Goal: Transaction & Acquisition: Book appointment/travel/reservation

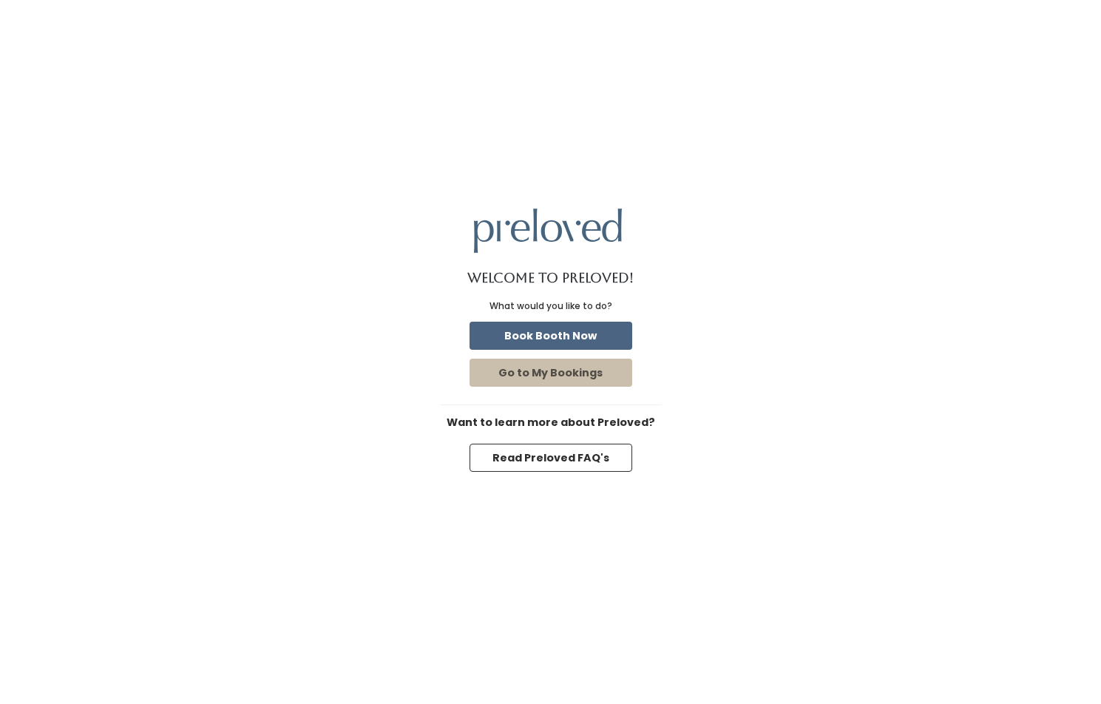
click at [582, 337] on button "Book Booth Now" at bounding box center [550, 336] width 163 height 28
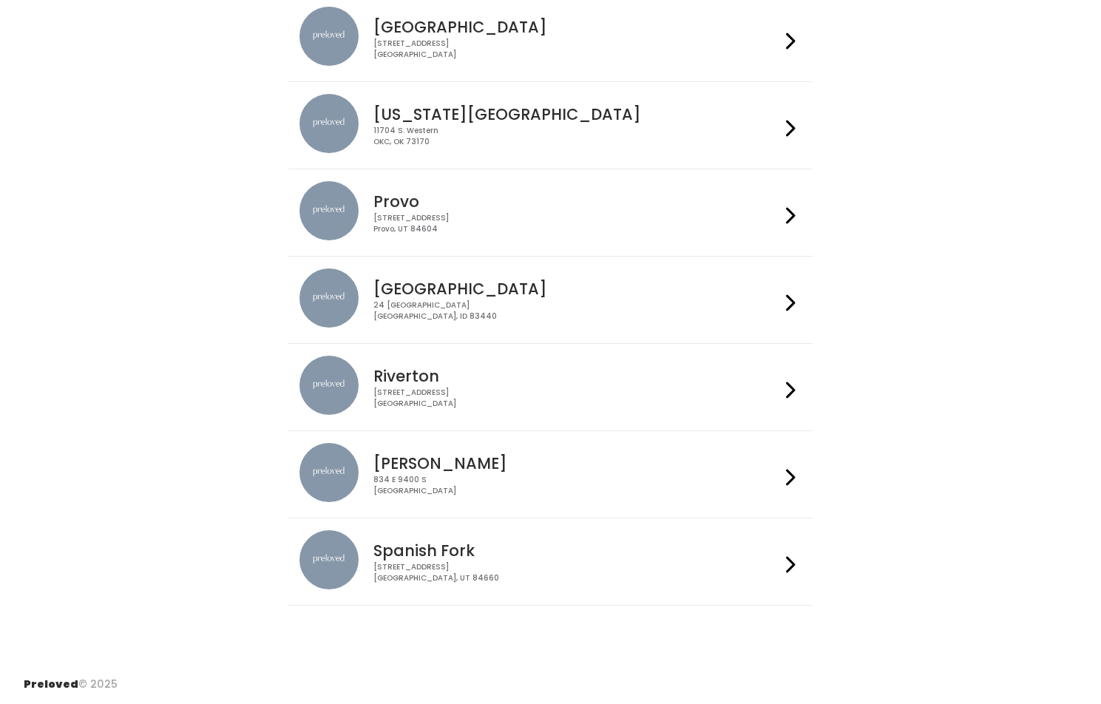
scroll to position [415, 0]
click at [786, 217] on icon at bounding box center [791, 215] width 10 height 21
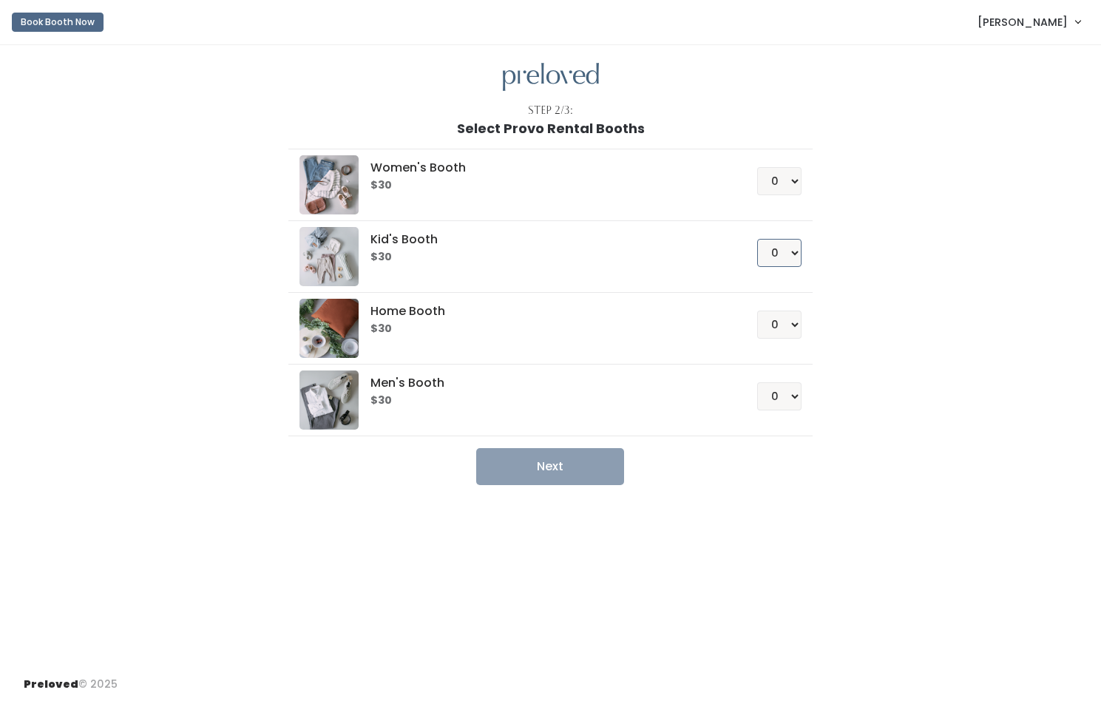
select select "1"
click at [573, 466] on button "Next" at bounding box center [550, 466] width 148 height 37
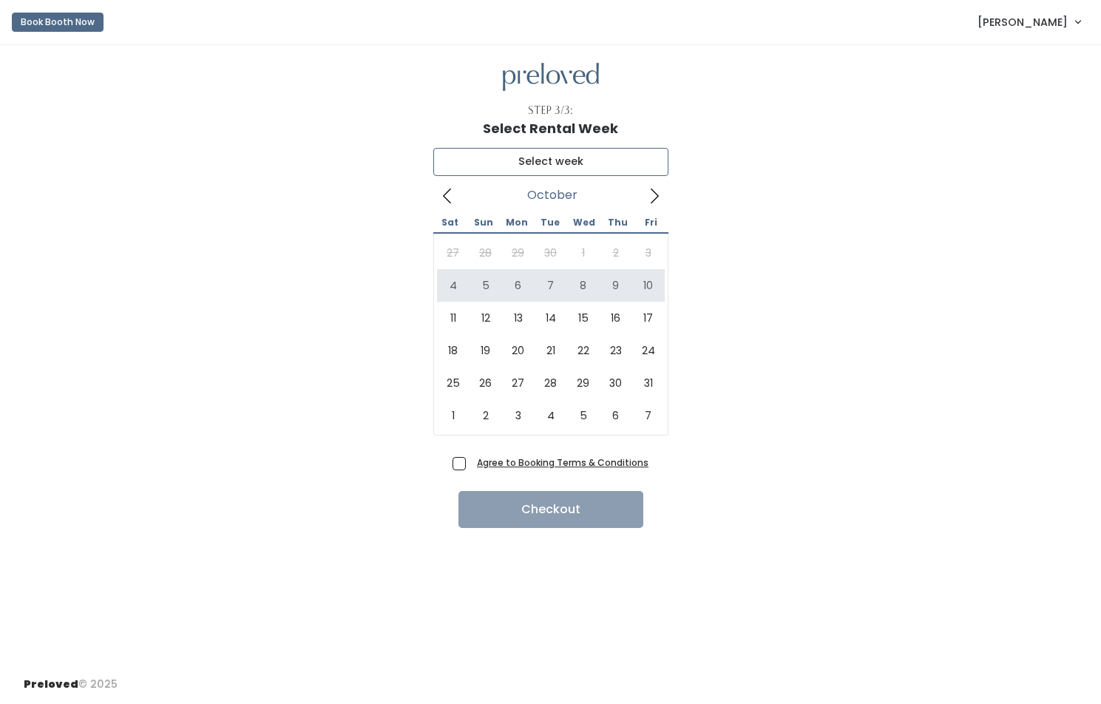
type input "[DATE] to [DATE]"
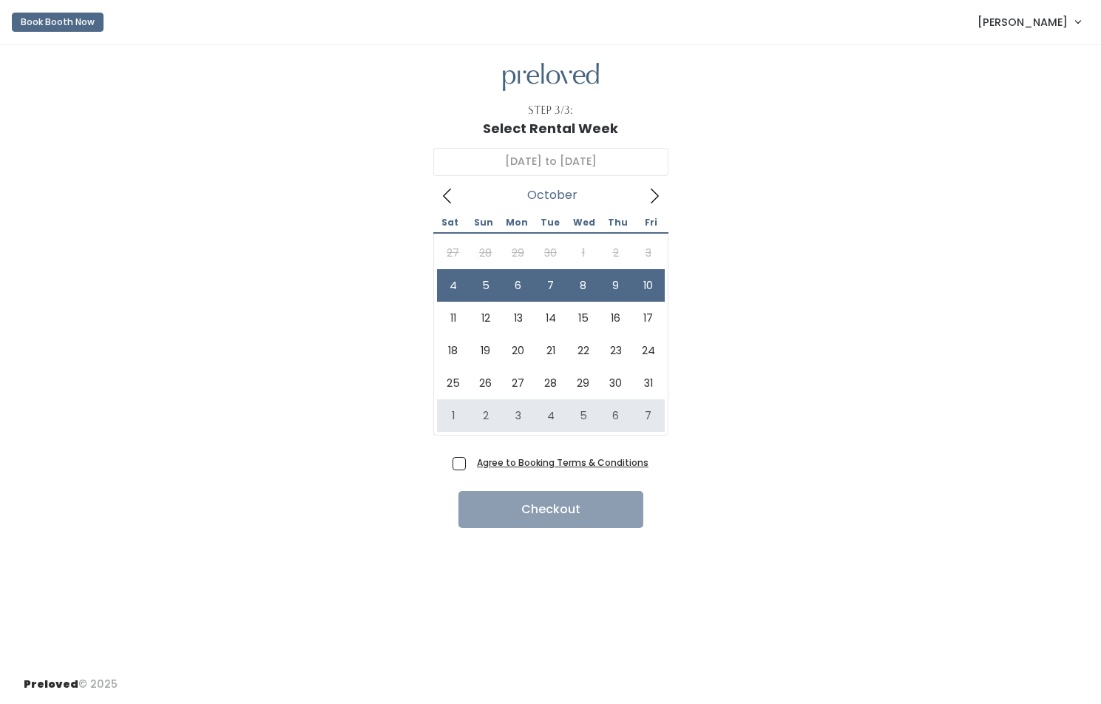
click at [471, 461] on span "Agree to Booking Terms & Conditions" at bounding box center [559, 462] width 177 height 15
click at [471, 461] on input "Agree to Booking Terms & Conditions" at bounding box center [476, 460] width 10 height 10
checkbox input "true"
click at [550, 511] on button "Checkout" at bounding box center [550, 509] width 185 height 37
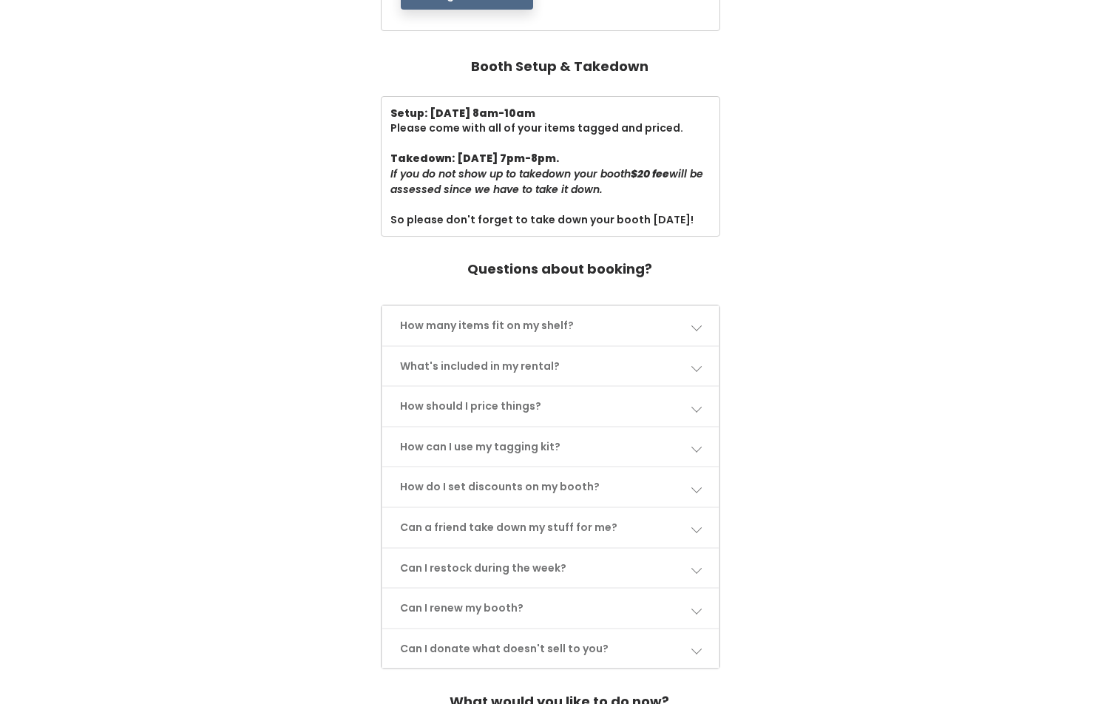
scroll to position [495, 0]
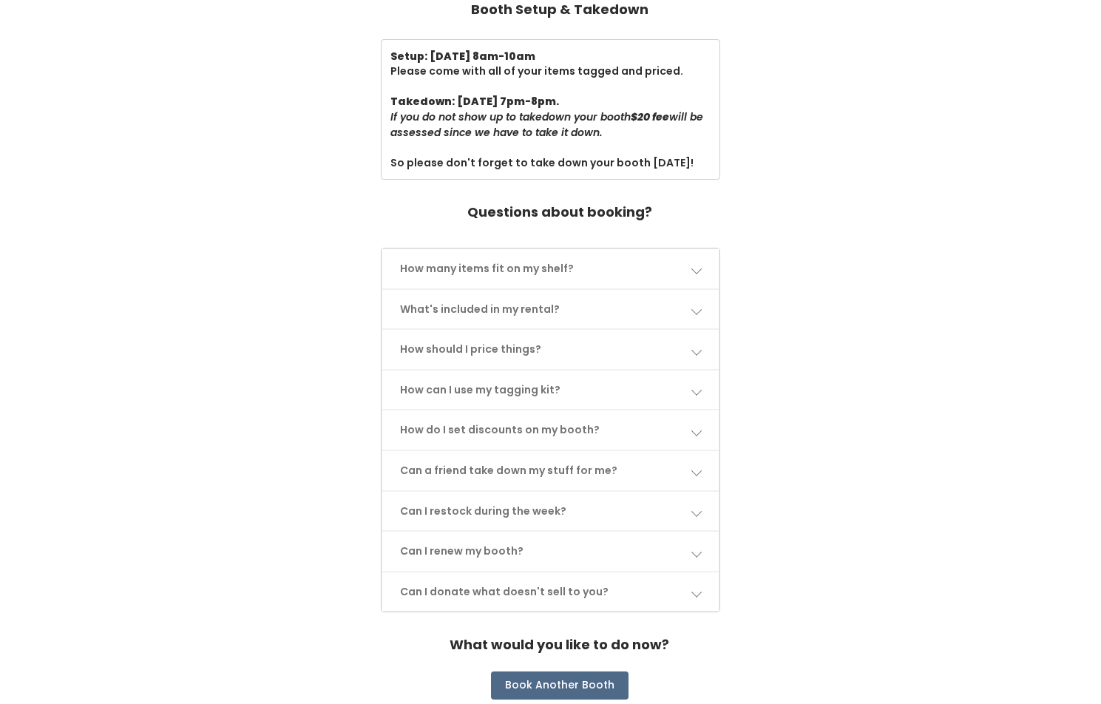
click at [700, 263] on span at bounding box center [695, 268] width 10 height 10
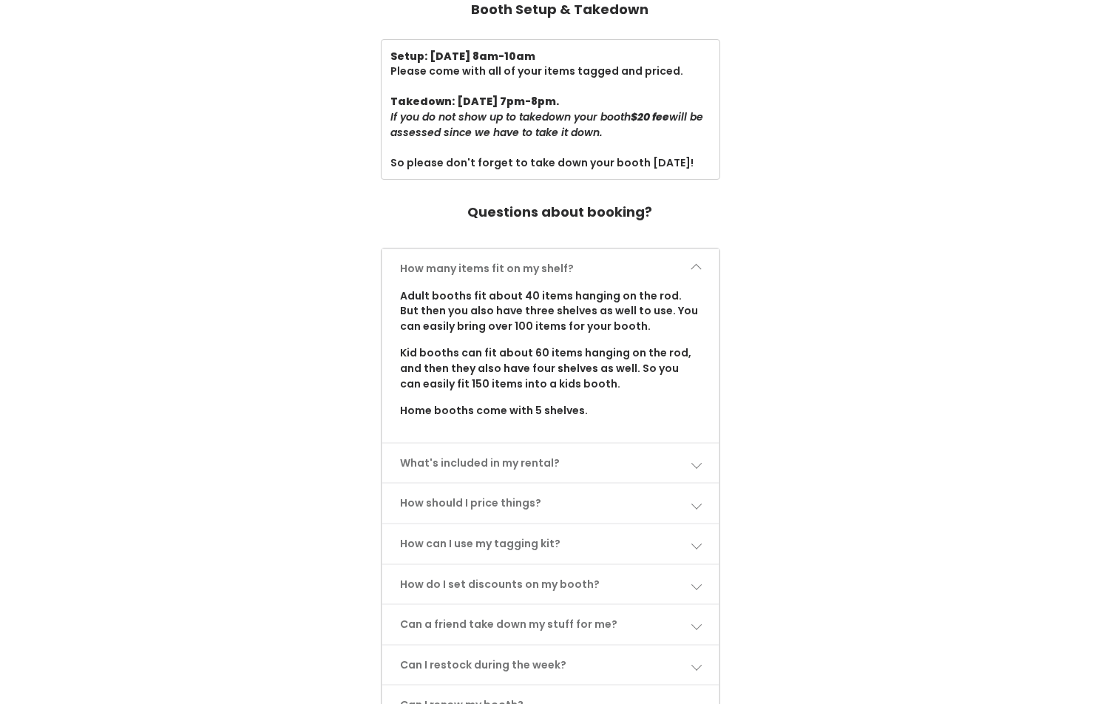
click at [697, 457] on span at bounding box center [695, 462] width 10 height 10
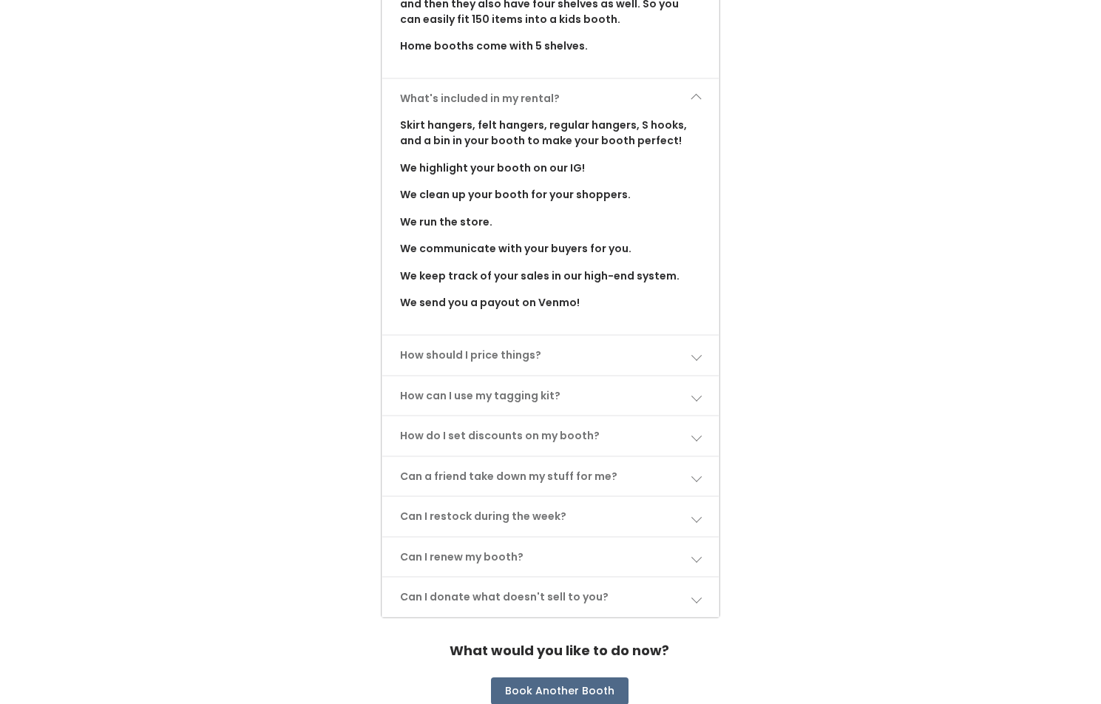
scroll to position [865, 0]
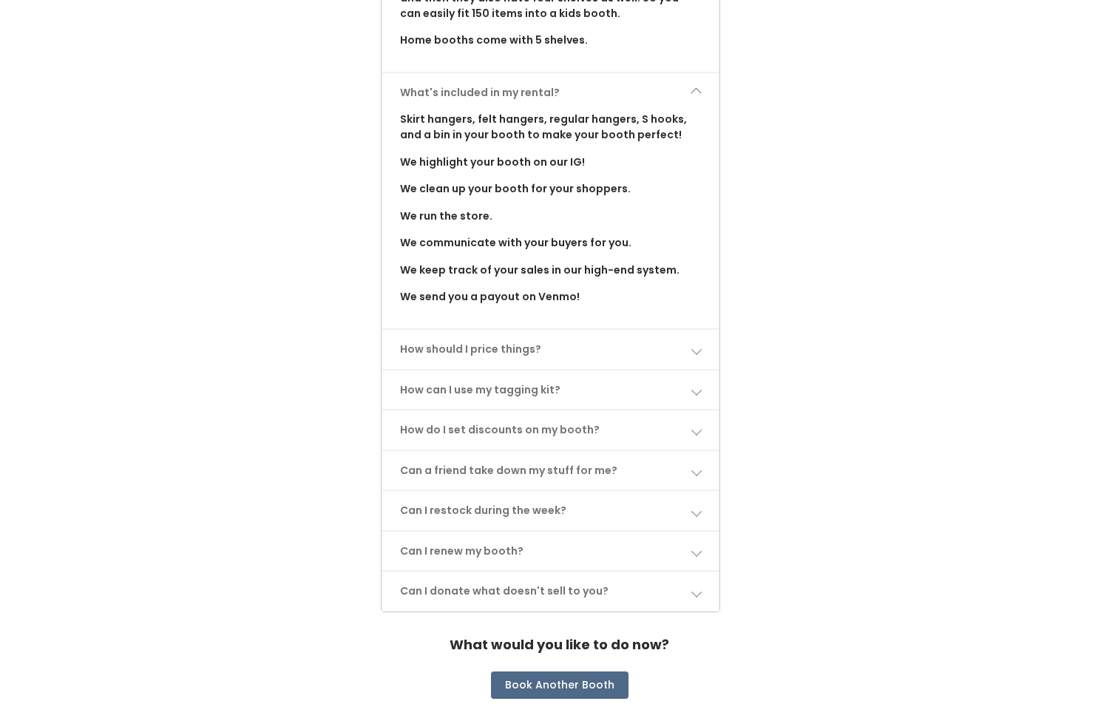
click at [692, 344] on span at bounding box center [695, 349] width 10 height 10
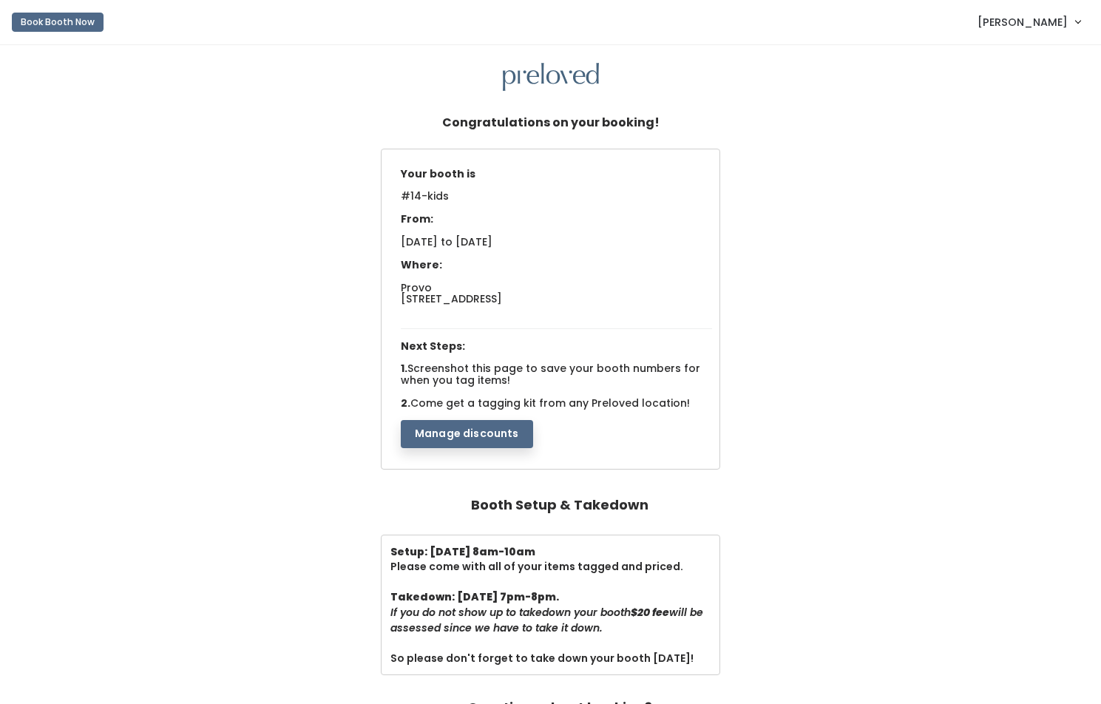
scroll to position [0, 0]
